Goal: Information Seeking & Learning: Learn about a topic

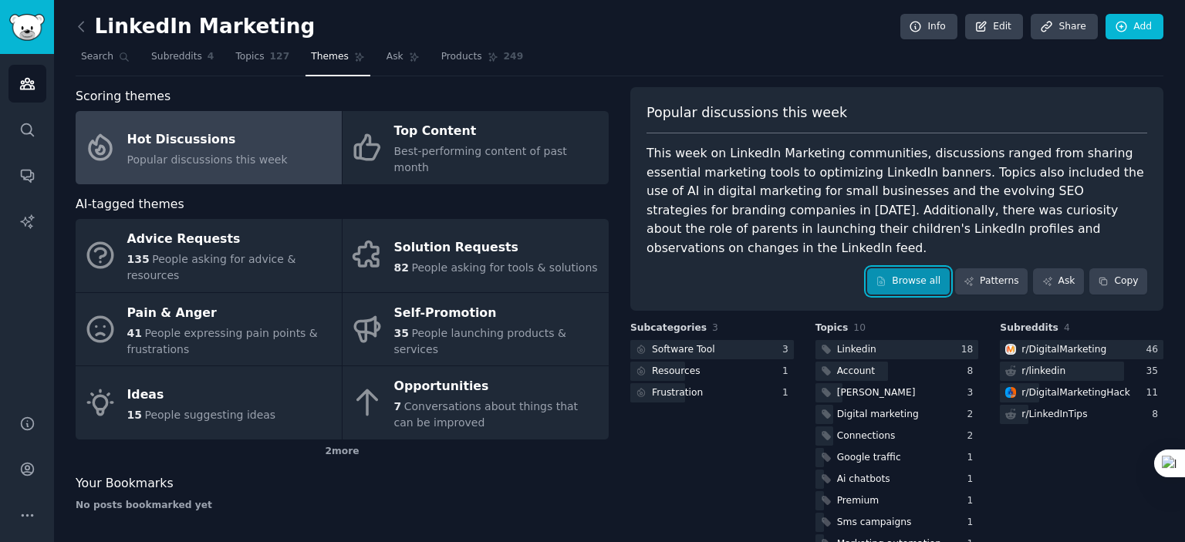
click at [912, 268] on link "Browse all" at bounding box center [908, 281] width 83 height 26
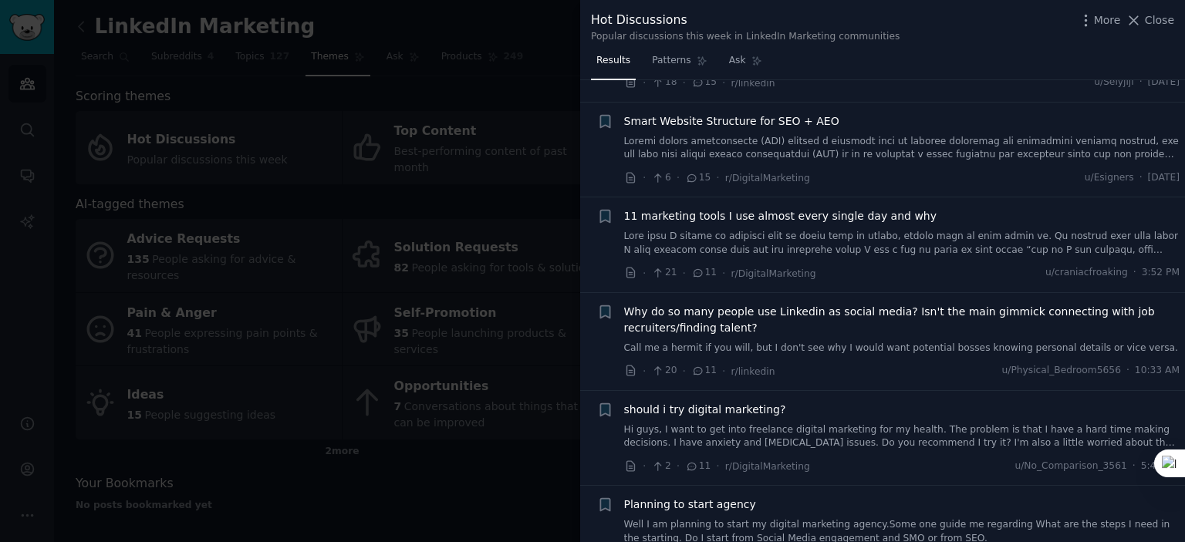
scroll to position [694, 0]
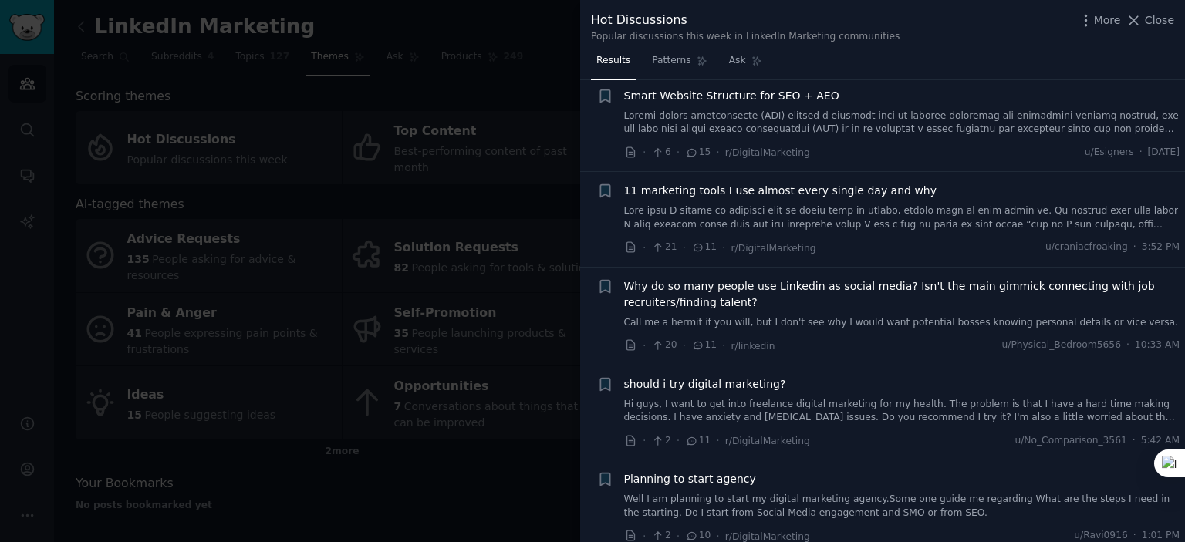
click at [521, 482] on div at bounding box center [592, 271] width 1185 height 542
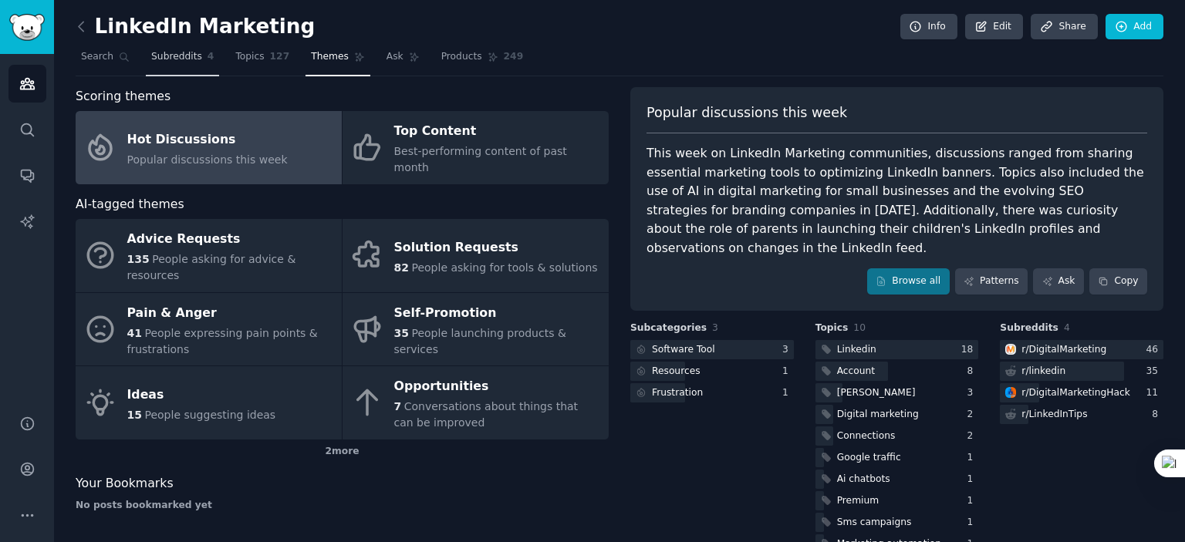
click at [181, 58] on span "Subreddits" at bounding box center [176, 57] width 51 height 14
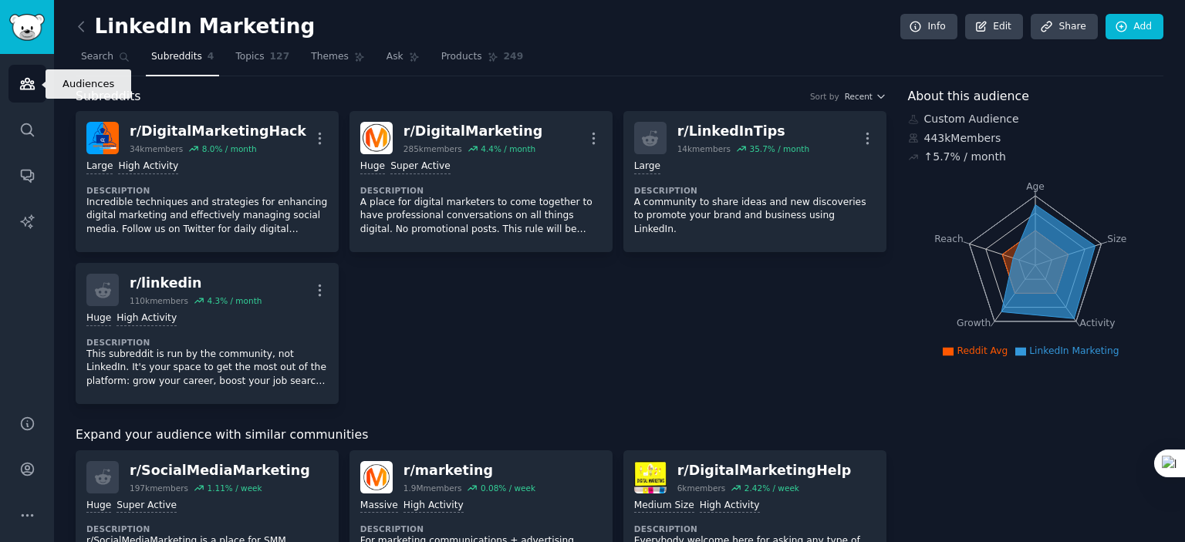
click at [22, 74] on link "Audiences" at bounding box center [27, 84] width 38 height 38
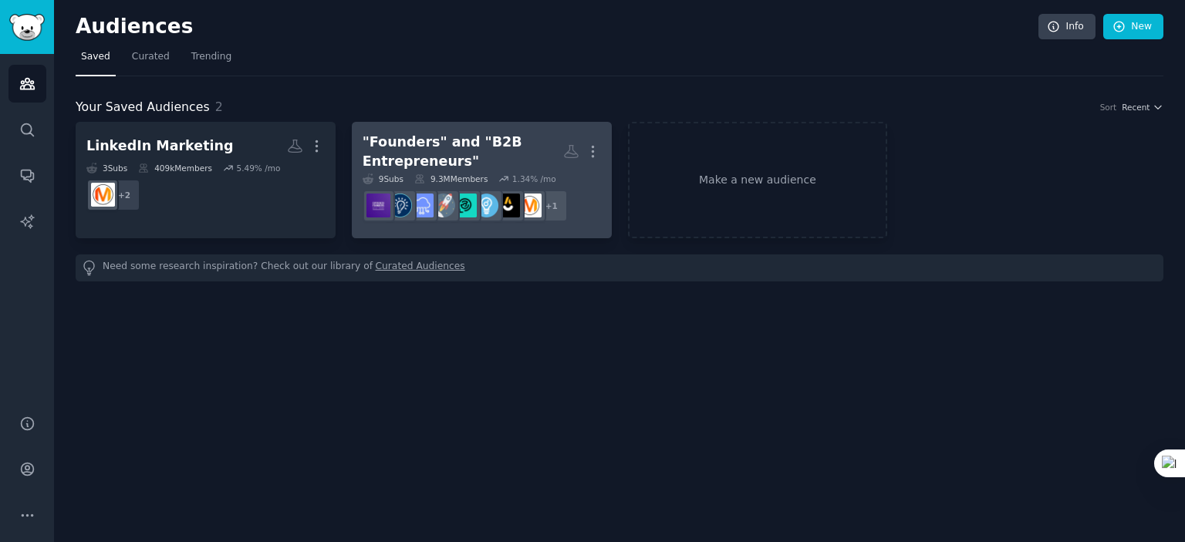
click at [472, 134] on div ""Founders" and "B2B Entrepreneurs"" at bounding box center [463, 152] width 201 height 38
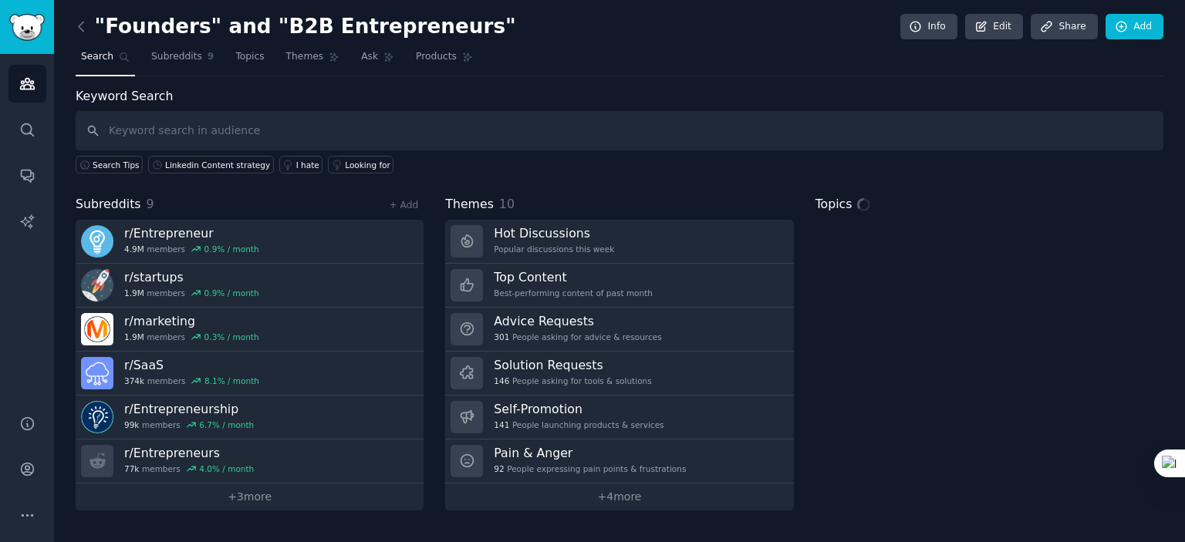
click at [208, 135] on input "text" at bounding box center [620, 130] width 1088 height 39
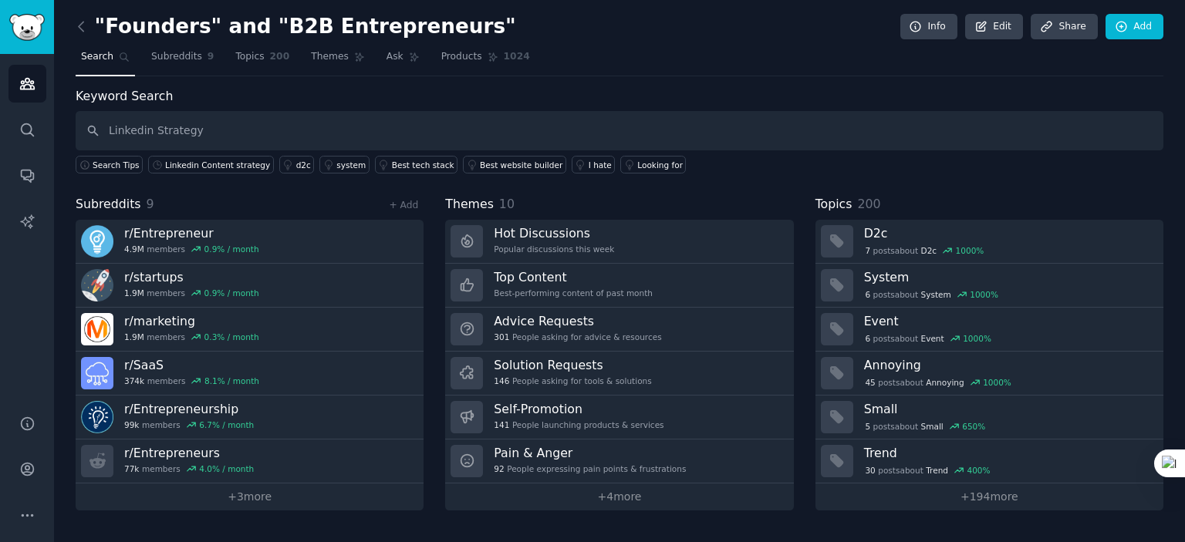
type input "Linkedin Strategy"
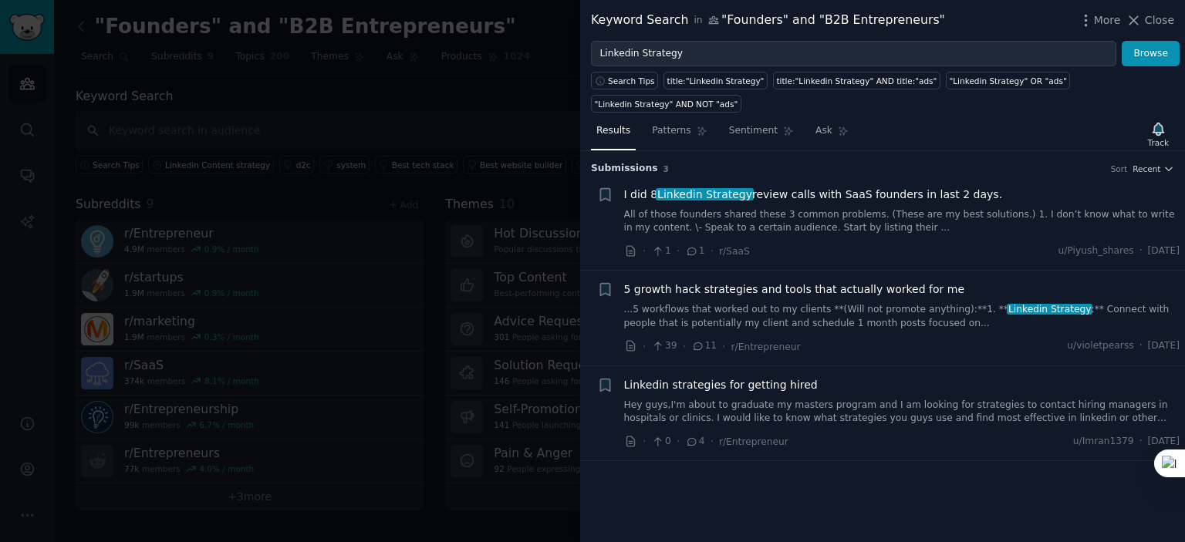
click at [866, 208] on link "All of those founders shared these 3 common problems. (These are my best soluti…" at bounding box center [902, 221] width 556 height 27
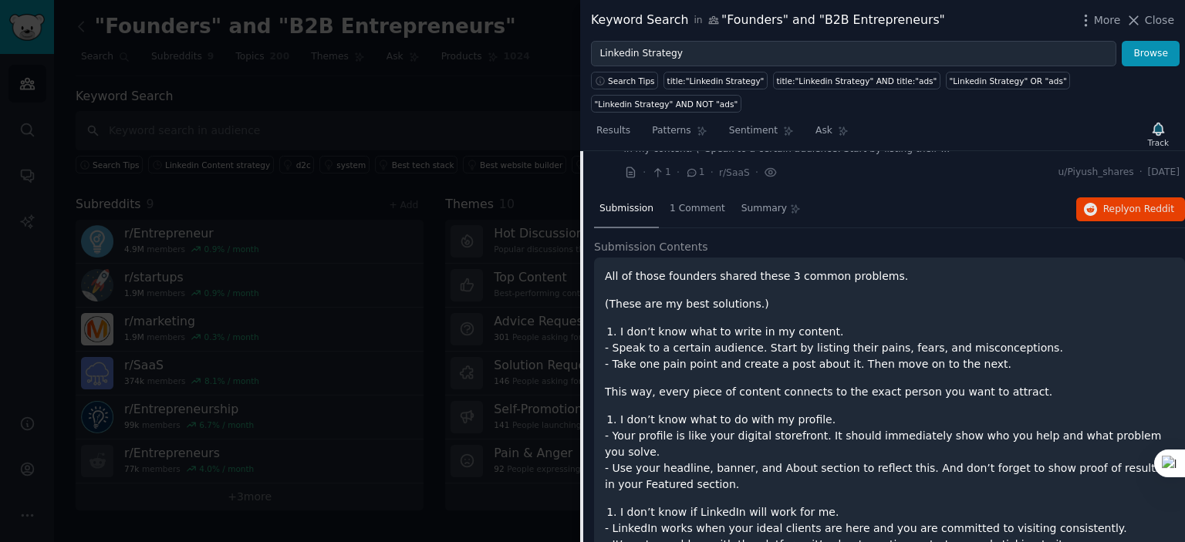
scroll to position [24, 0]
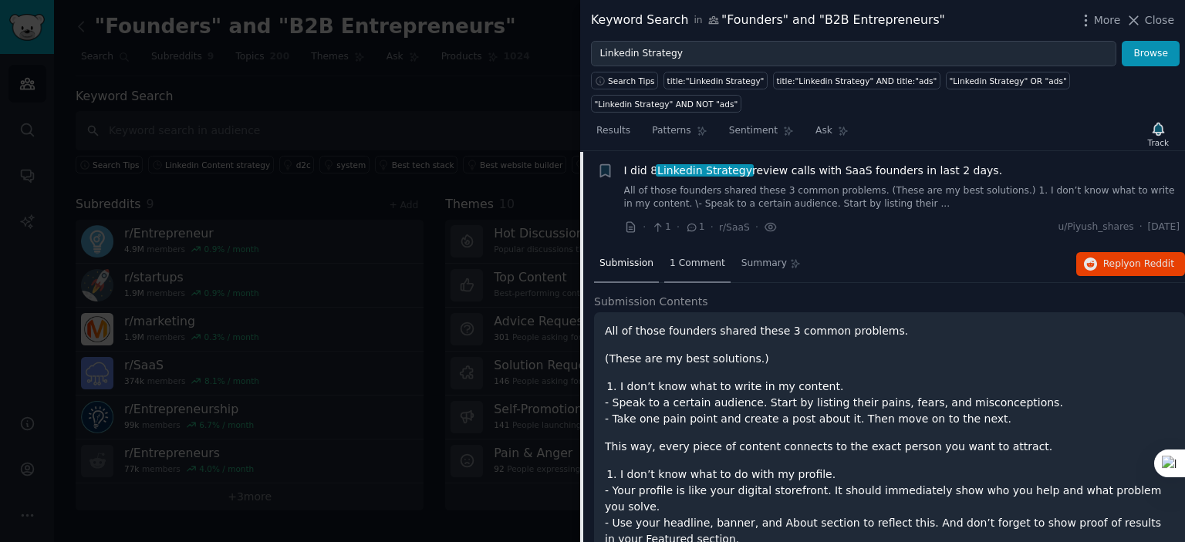
drag, startPoint x: 673, startPoint y: 231, endPoint x: 685, endPoint y: 233, distance: 12.6
click at [673, 246] on div "1 Comment" at bounding box center [697, 264] width 66 height 37
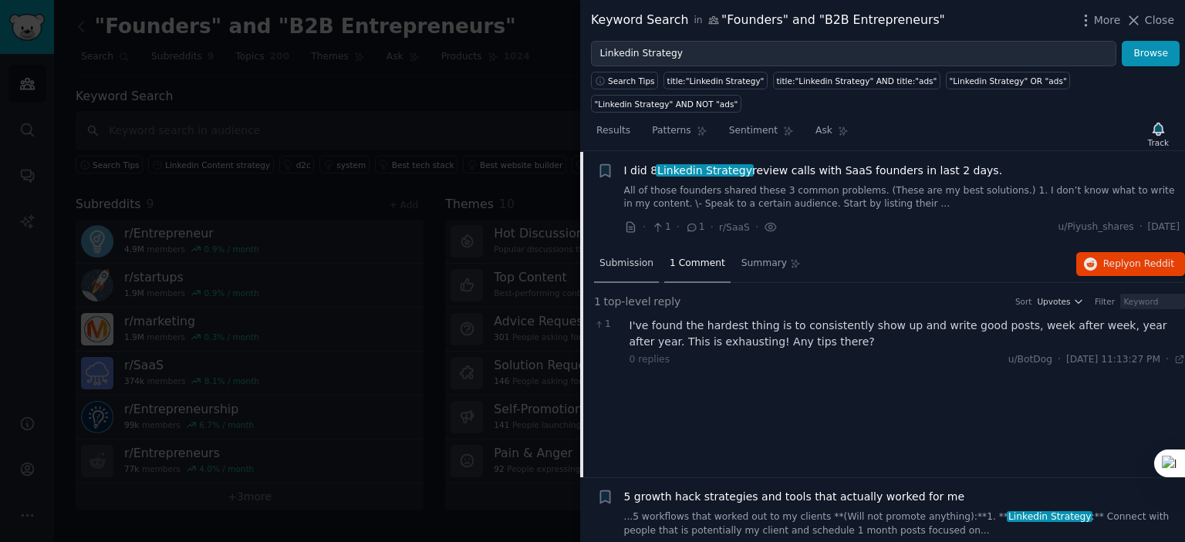
click at [629, 257] on span "Submission" at bounding box center [626, 264] width 54 height 14
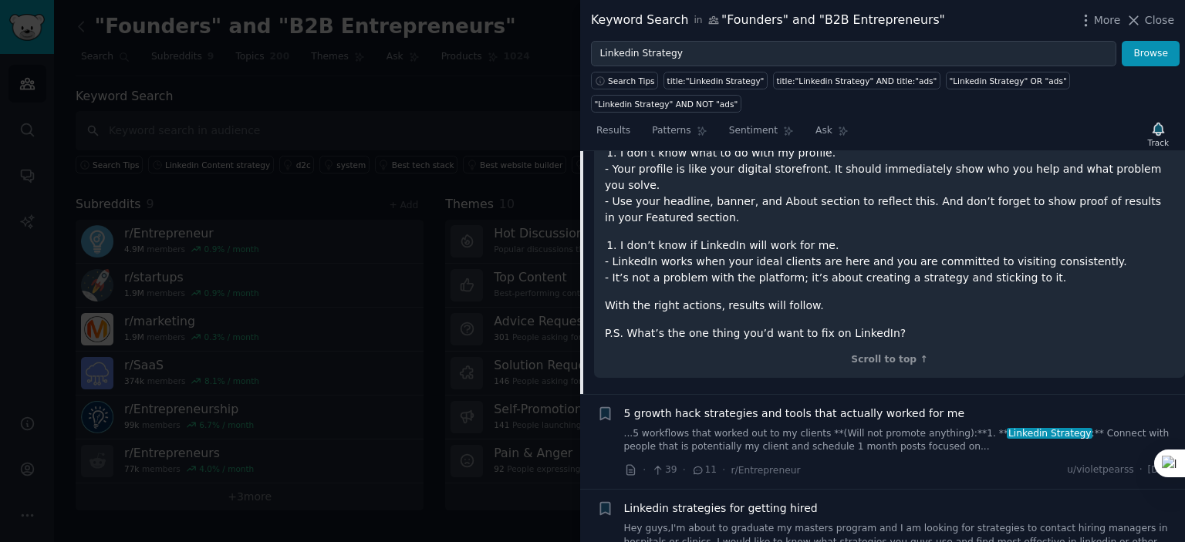
scroll to position [346, 0]
click at [906, 427] on link "...5 workflows that worked out to my clients **(Will not promote anything):** ​…" at bounding box center [902, 440] width 556 height 27
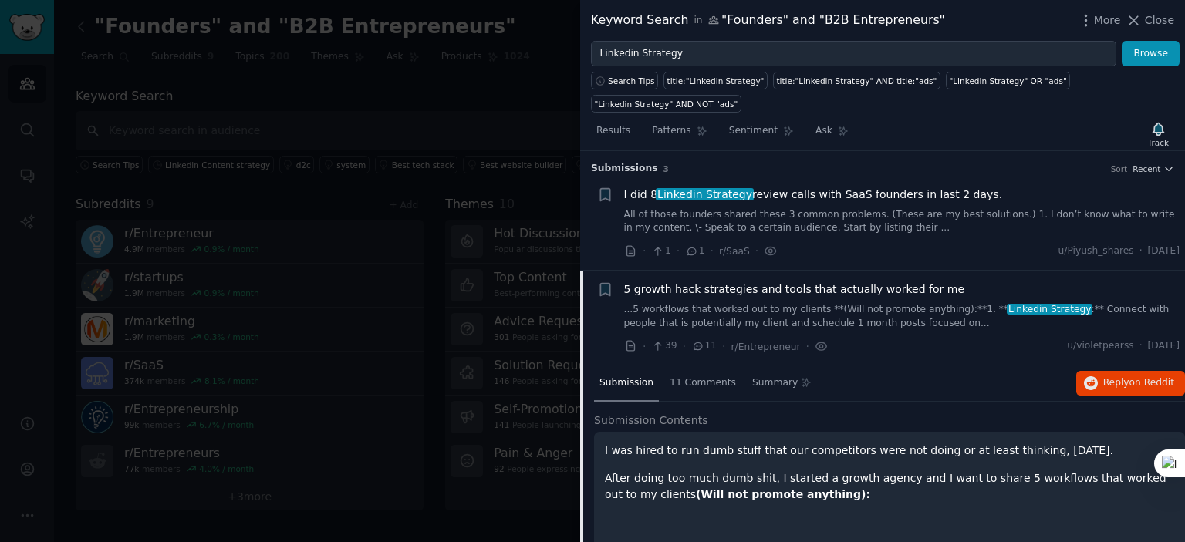
click at [636, 303] on link "...5 workflows that worked out to my clients **(Will not promote anything):** ​…" at bounding box center [902, 316] width 556 height 27
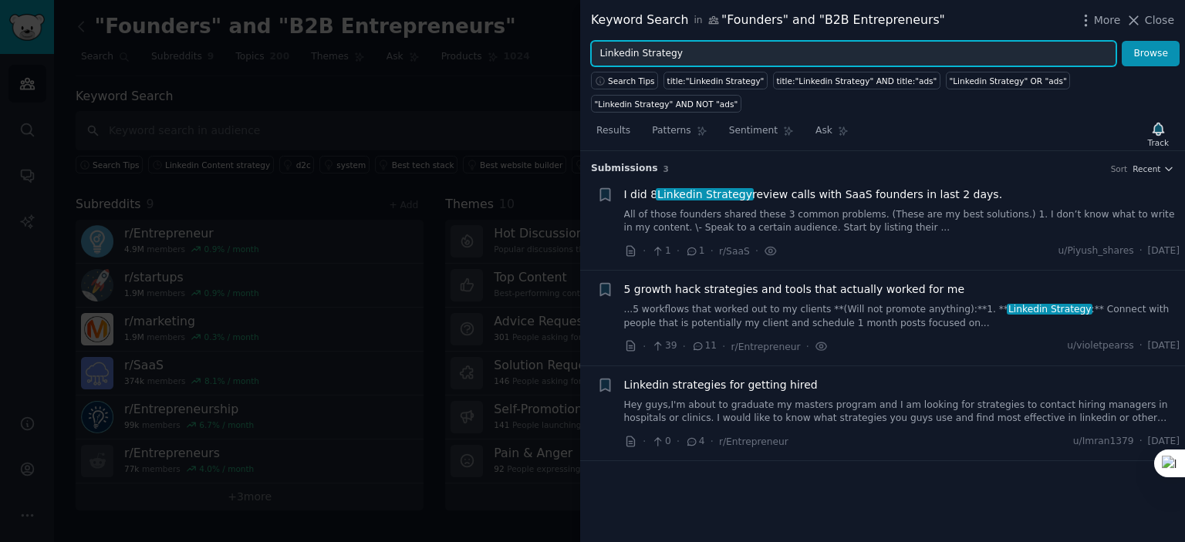
click at [683, 56] on input "Linkedin Strategy" at bounding box center [853, 54] width 525 height 26
drag, startPoint x: 684, startPoint y: 54, endPoint x: 638, endPoint y: 56, distance: 46.3
click at [638, 56] on input "Linkedin Strategy" at bounding box center [853, 54] width 525 height 26
type input "L"
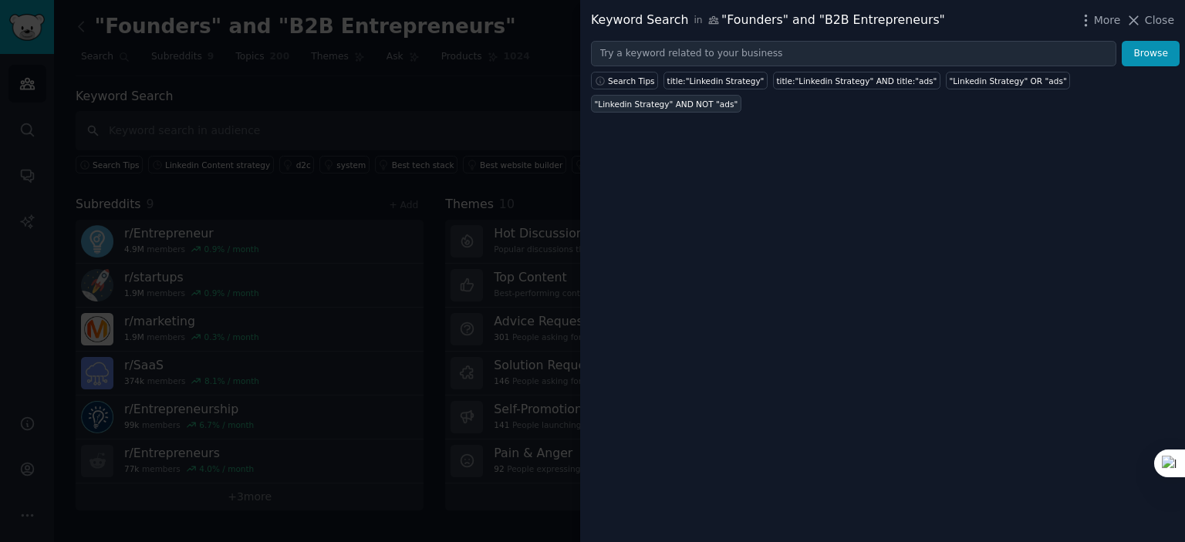
click at [738, 99] on div ""Linkedin Strategy" AND NOT "ads"" at bounding box center [666, 104] width 143 height 11
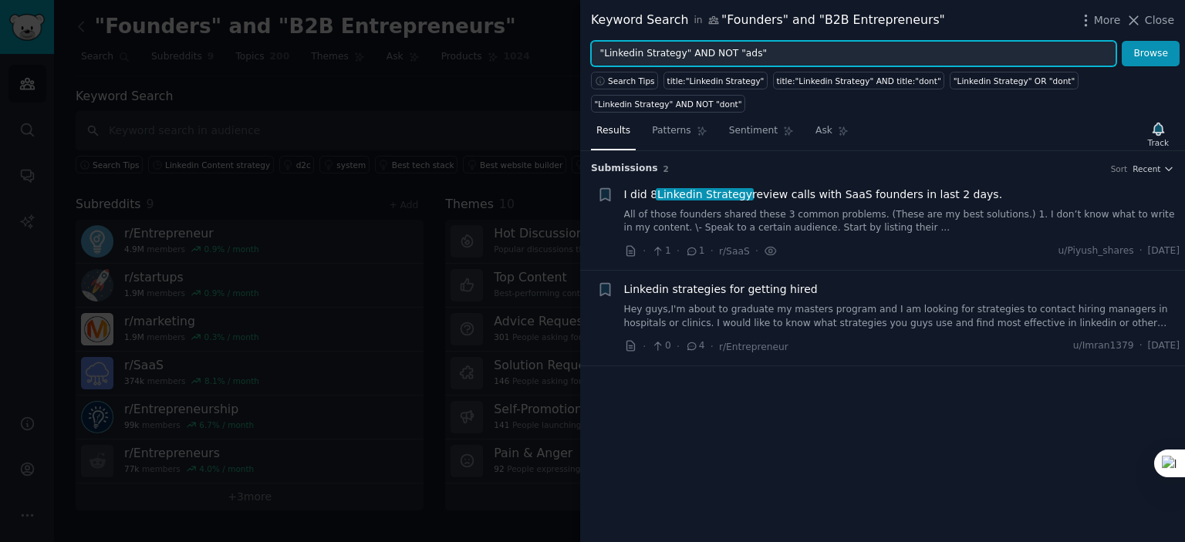
click at [808, 55] on input ""Linkedin Strategy" AND NOT "ads"" at bounding box center [853, 54] width 525 height 26
type input """
click at [673, 43] on input "Content Strategy OR LinkedIn" at bounding box center [853, 54] width 525 height 26
click at [599, 59] on input "Content Strategy "OR LinkedIn" at bounding box center [853, 54] width 525 height 26
click at [699, 49] on input "" Content Strategy "OR LinkedIn" at bounding box center [853, 54] width 525 height 26
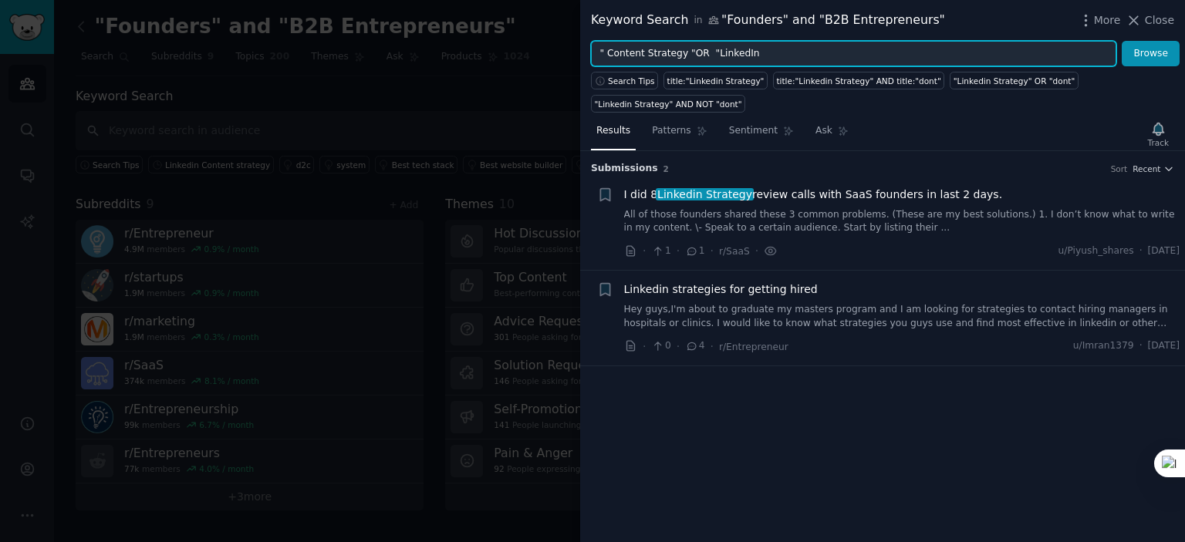
click at [741, 49] on input "" Content Strategy "OR "LinkedIn" at bounding box center [853, 54] width 525 height 26
type input "" Content Strategy "OR "LinkedIn""
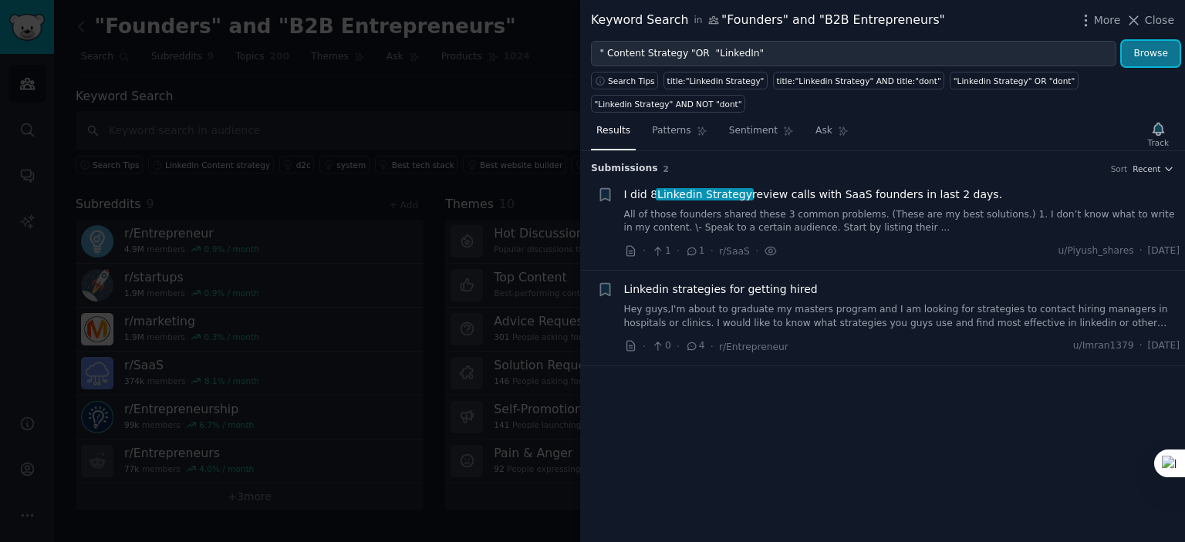
click at [1132, 58] on button "Browse" at bounding box center [1150, 54] width 58 height 26
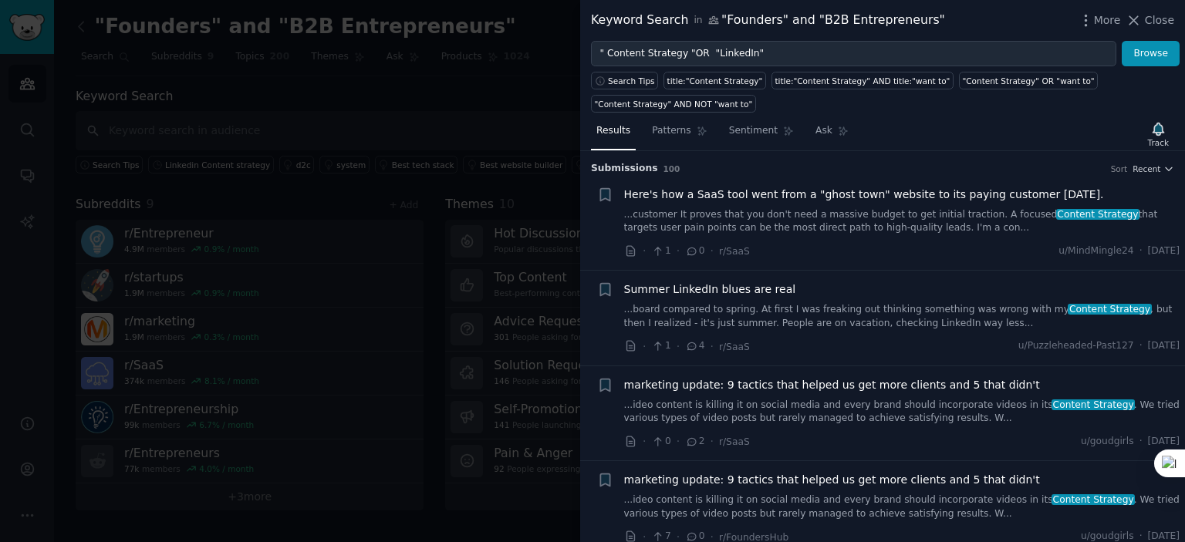
click at [904, 212] on link "...customer It proves that you don't need a massive budget to get initial tract…" at bounding box center [902, 221] width 556 height 27
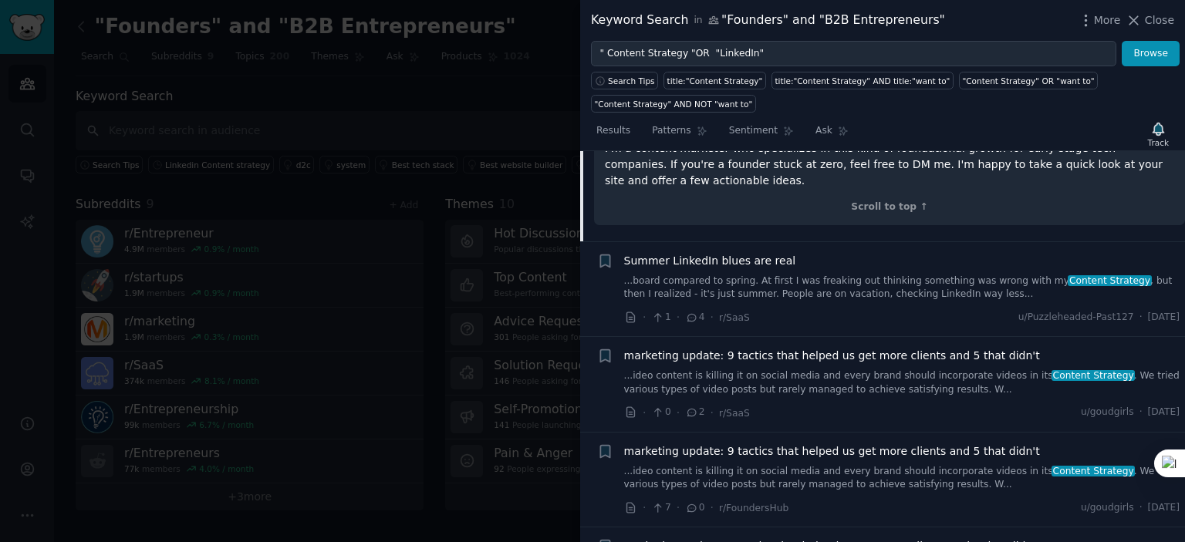
scroll to position [641, 0]
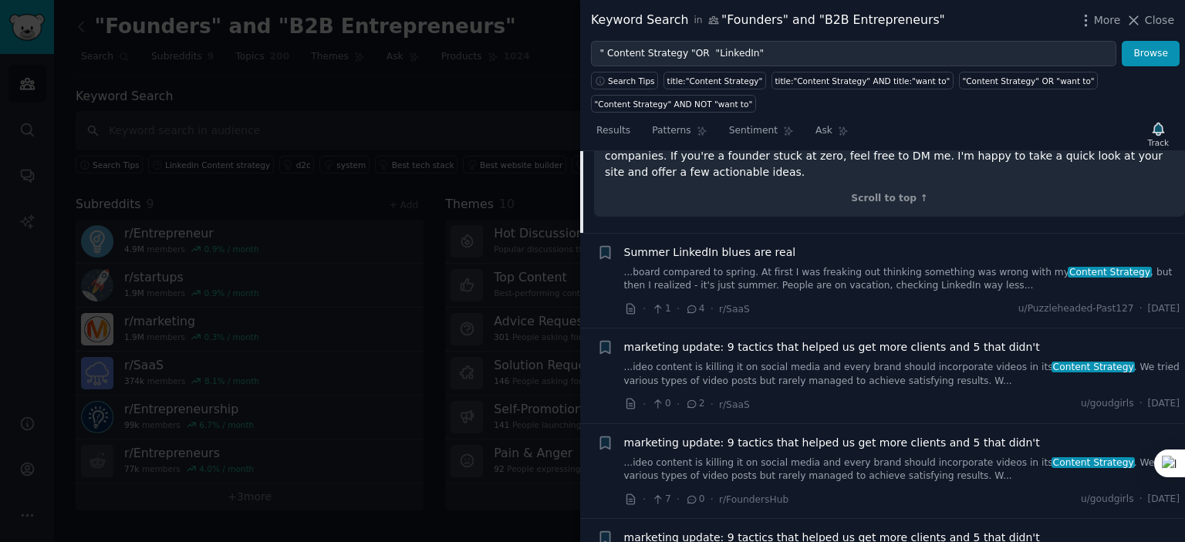
click at [916, 266] on link "...board compared to spring. At first I was freaking out thinking something was…" at bounding box center [902, 279] width 556 height 27
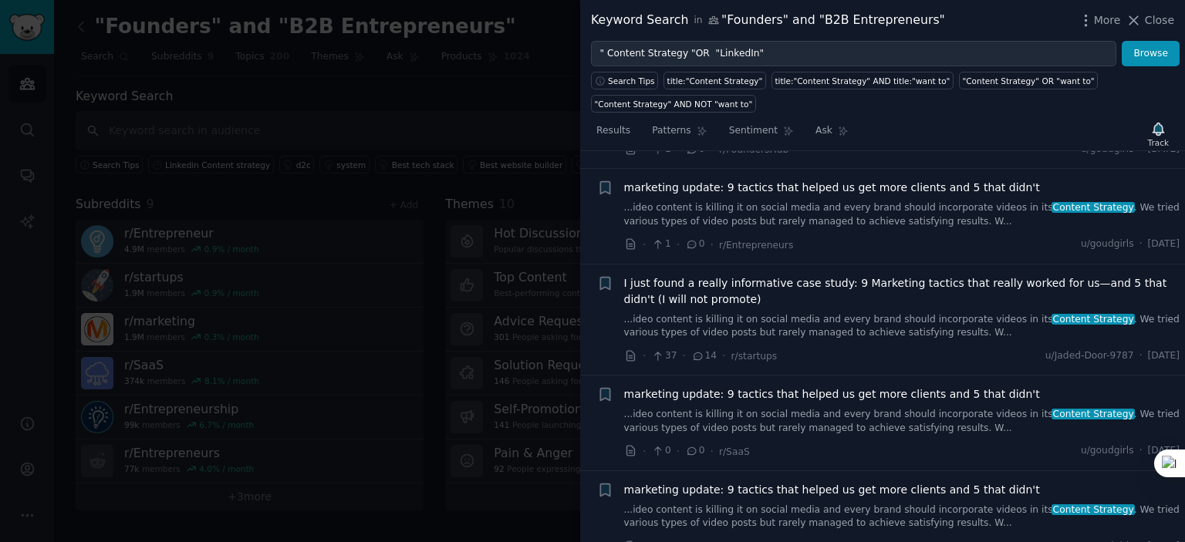
scroll to position [1585, 0]
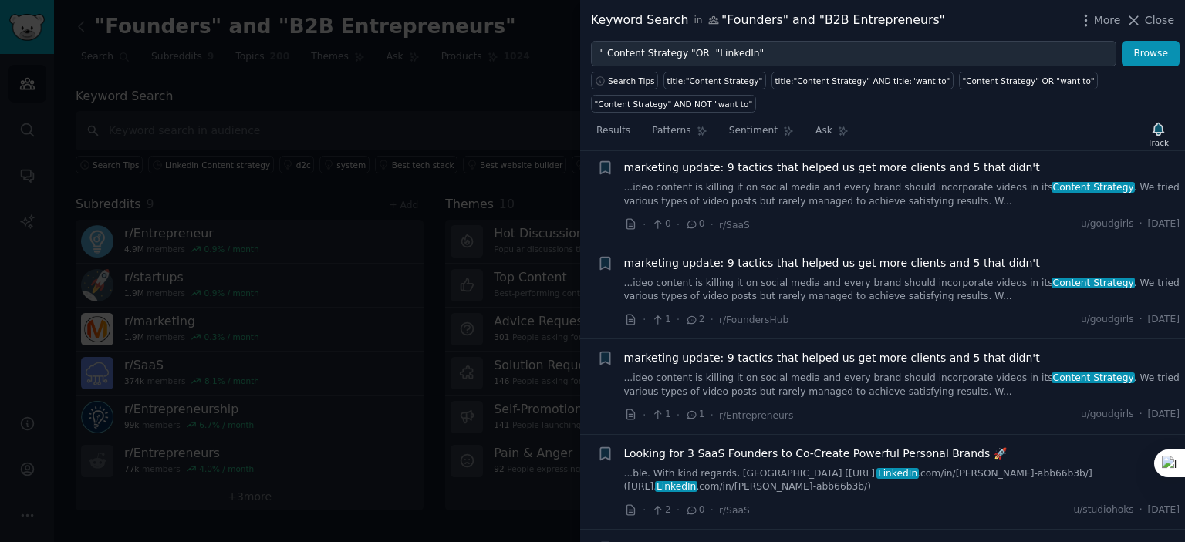
click at [899, 467] on link "...ble. With kind regards, [GEOGRAPHIC_DATA] [[URL]. LinkedIn .com/in/[PERSON_N…" at bounding box center [902, 480] width 556 height 27
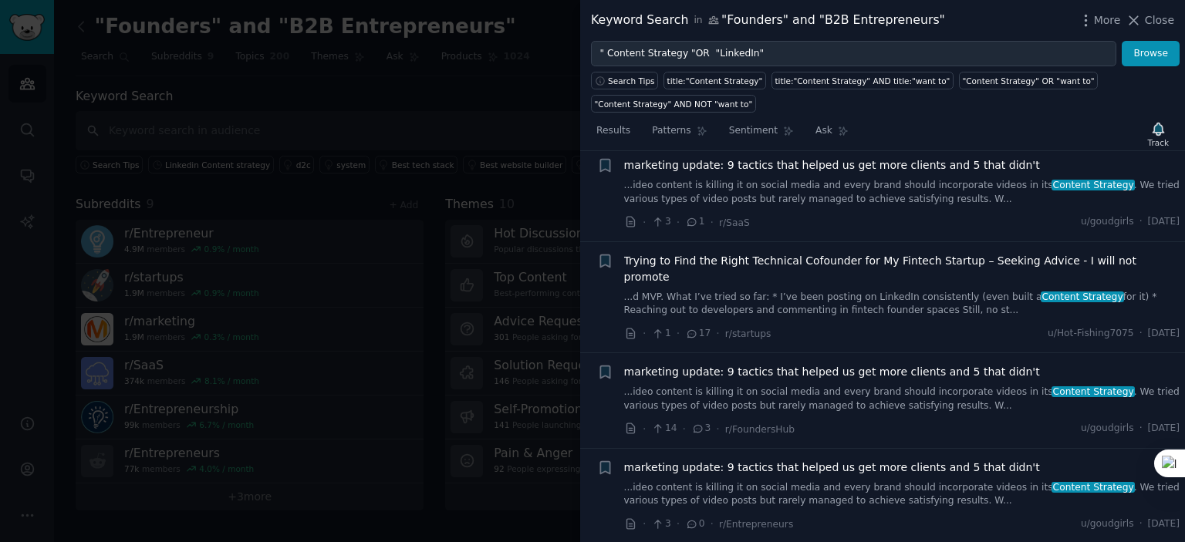
scroll to position [2973, 0]
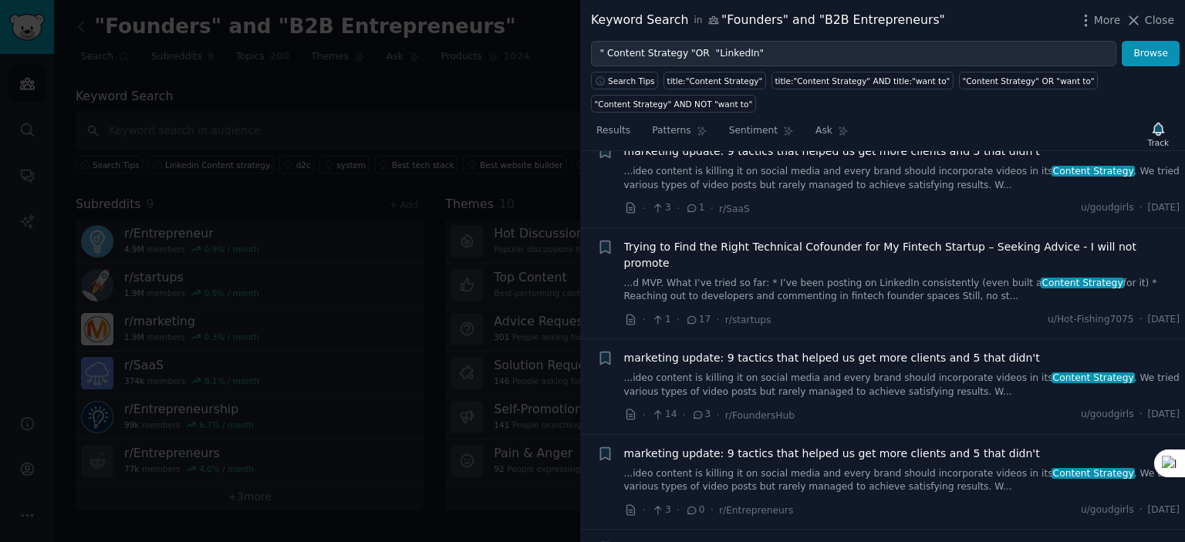
click at [905, 277] on link "...d MVP. What I’ve tried so far: * I’ve been posting on LinkedIn consistently …" at bounding box center [902, 290] width 556 height 27
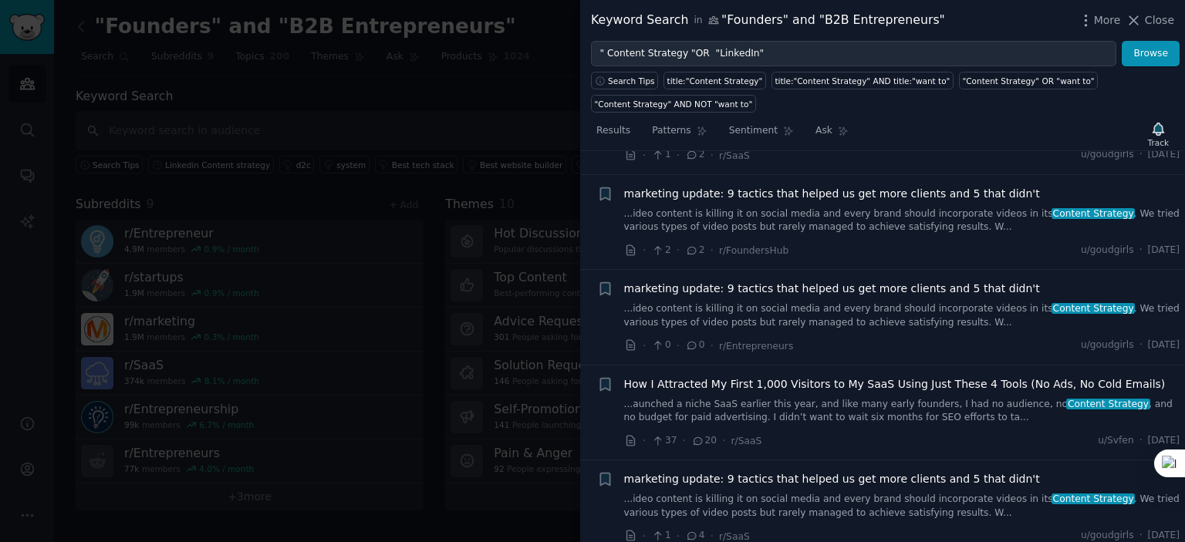
scroll to position [3616, 0]
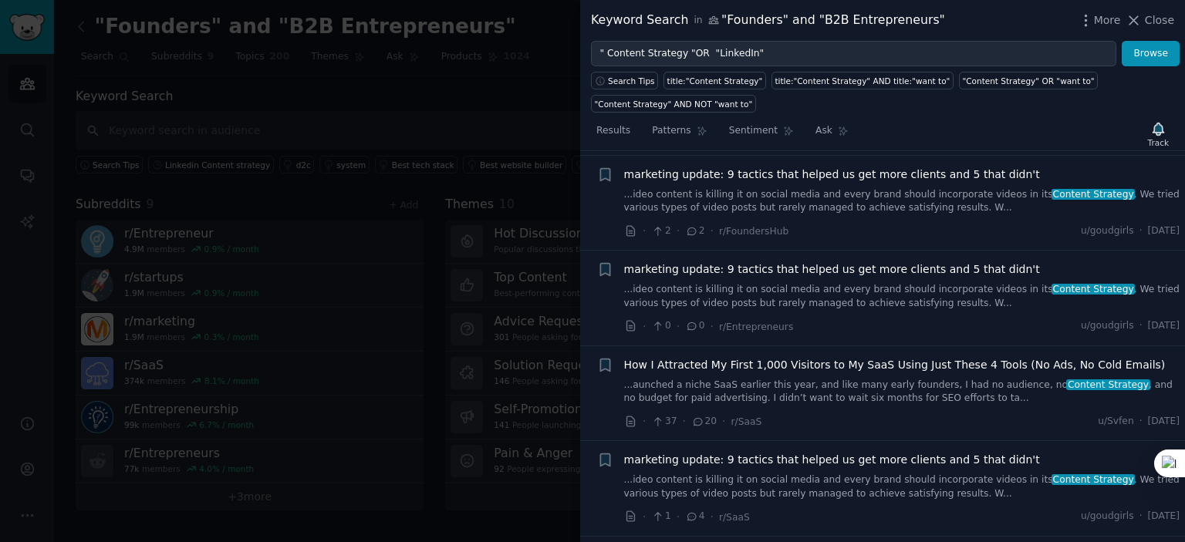
click at [972, 379] on link "...aunched a niche SaaS earlier this year, and like many early founders, I had …" at bounding box center [902, 392] width 556 height 27
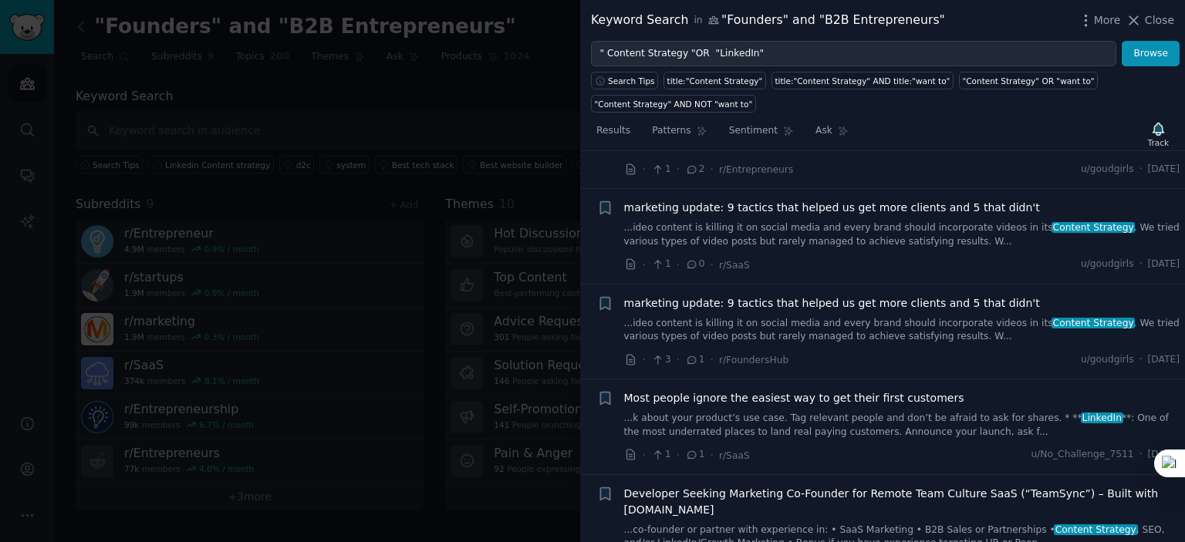
scroll to position [4583, 0]
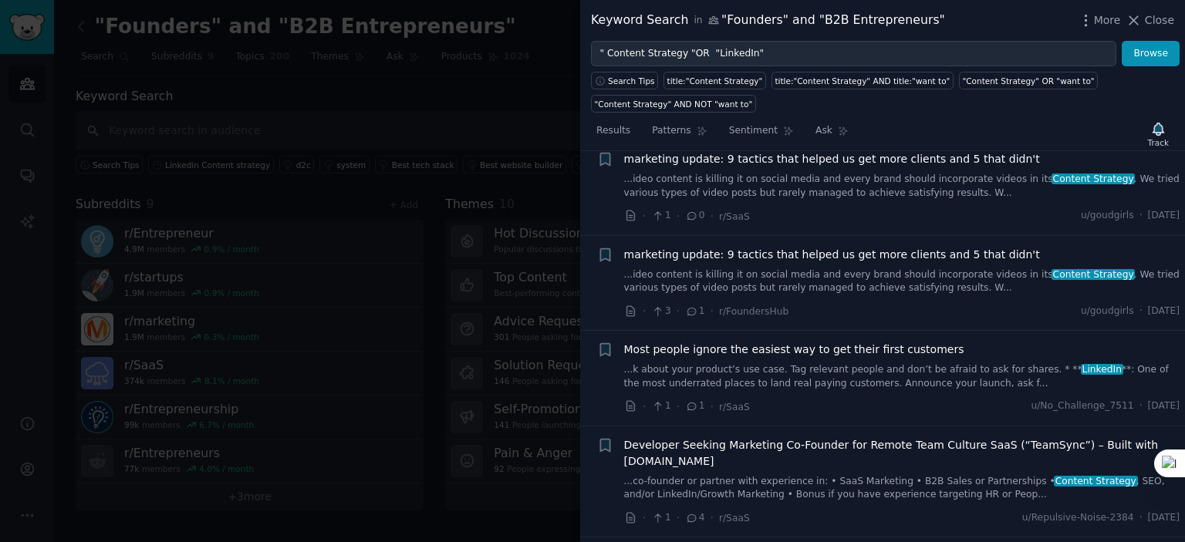
click at [935, 363] on link "...k about your product’s use case. Tag relevant people and don’t be afraid to …" at bounding box center [902, 376] width 556 height 27
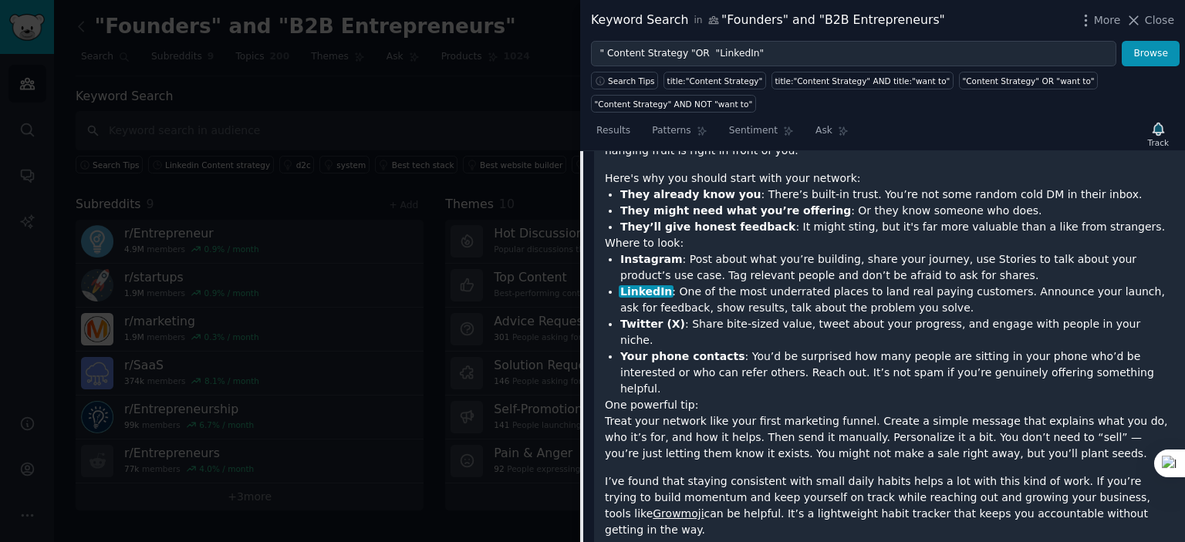
scroll to position [4359, 0]
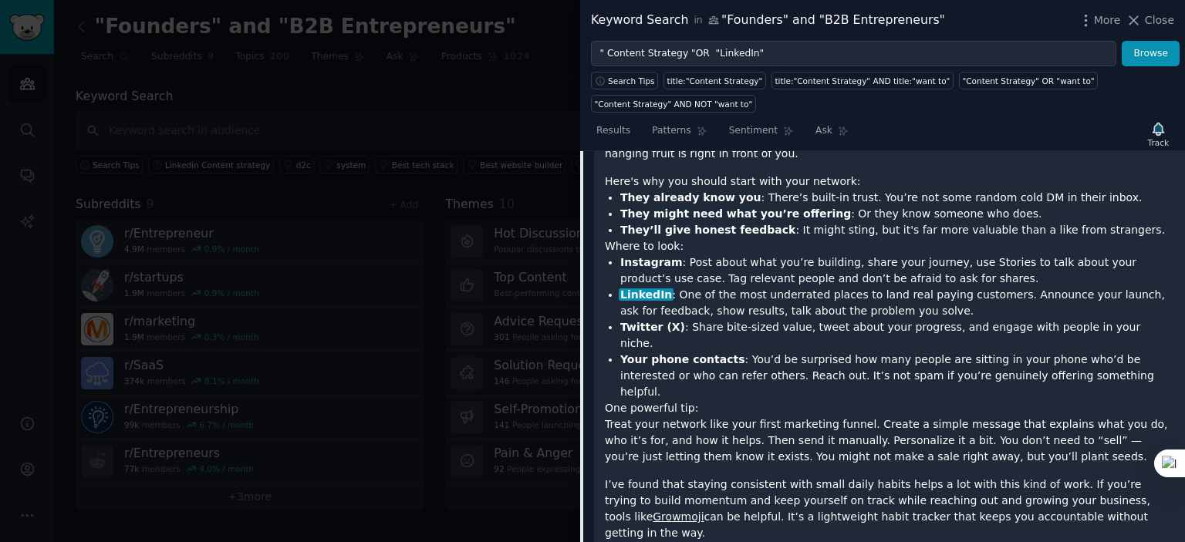
click at [531, 82] on div at bounding box center [592, 271] width 1185 height 542
